Goal: Information Seeking & Learning: Learn about a topic

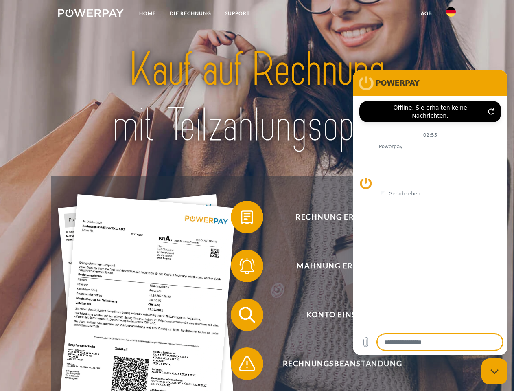
click at [91, 14] on img at bounding box center [90, 13] width 65 height 8
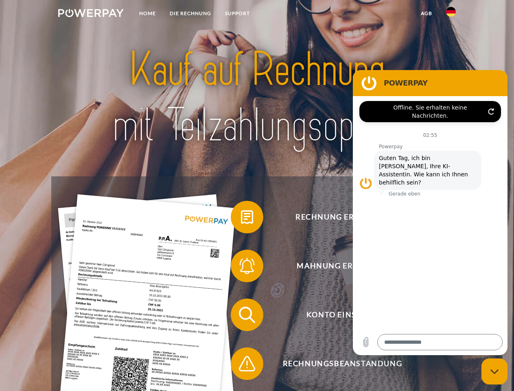
click at [451, 14] on img at bounding box center [451, 12] width 10 height 10
click at [426, 13] on link "agb" at bounding box center [426, 13] width 25 height 15
click at [241, 218] on span at bounding box center [234, 216] width 41 height 41
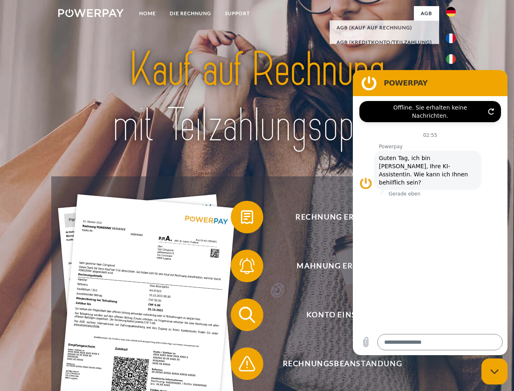
click at [241, 267] on span at bounding box center [234, 265] width 41 height 41
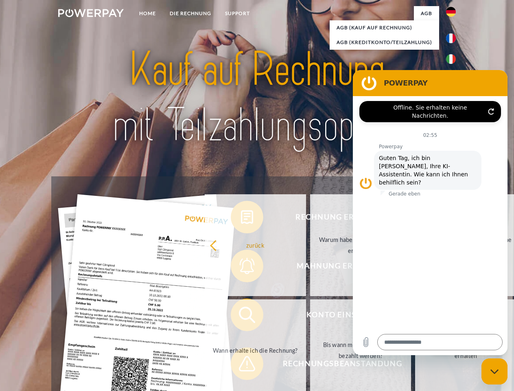
click at [310, 316] on link "Bis wann muss die Rechnung bezahlt werden?" at bounding box center [360, 350] width 101 height 102
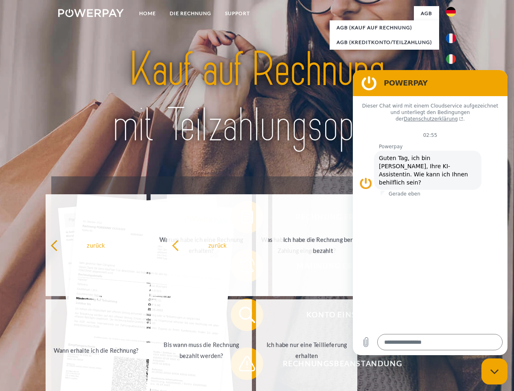
click at [241, 365] on span at bounding box center [234, 363] width 41 height 41
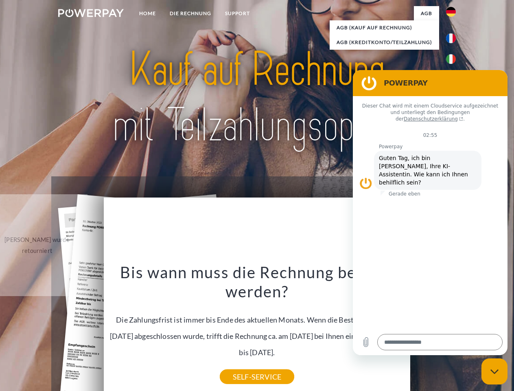
click at [494, 371] on icon "Messaging-Fenster schließen" at bounding box center [494, 371] width 9 height 5
type textarea "*"
